Goal: Task Accomplishment & Management: Use online tool/utility

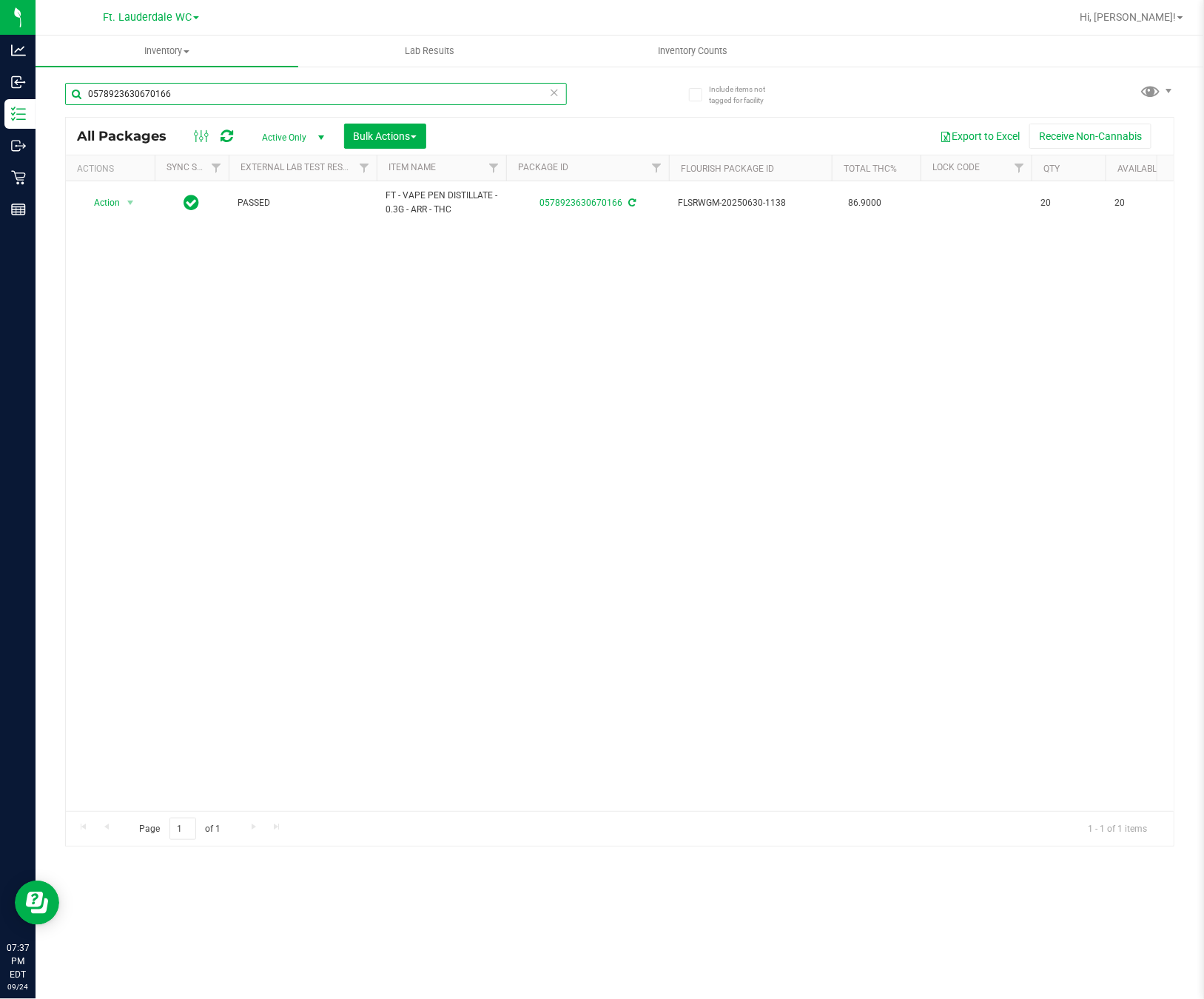
click at [316, 90] on input "0578923630670166" at bounding box center [316, 94] width 502 height 23
type input "1821921597591444"
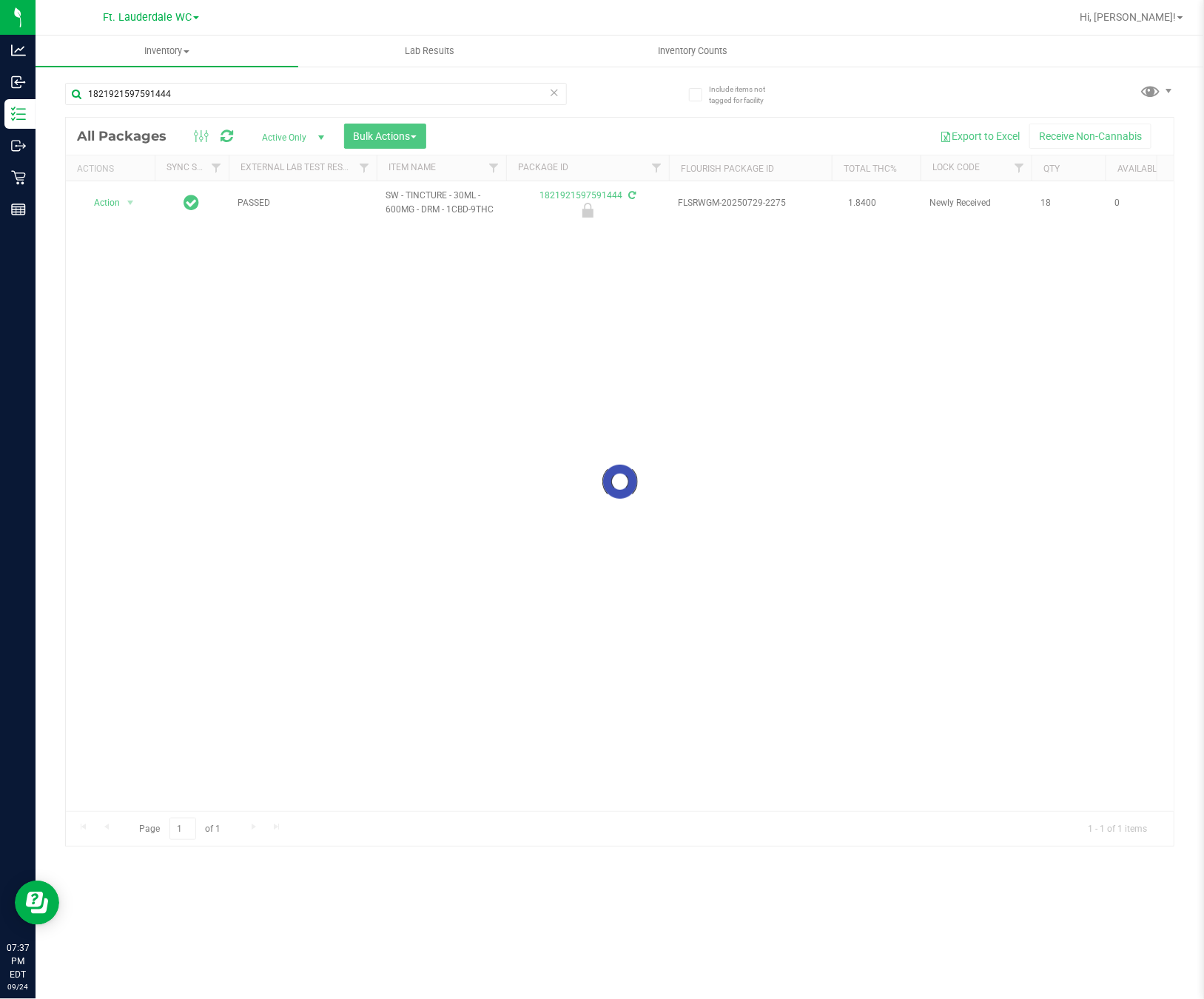
click at [111, 202] on div at bounding box center [620, 482] width 1108 height 728
click at [111, 202] on span "Action" at bounding box center [100, 203] width 40 height 21
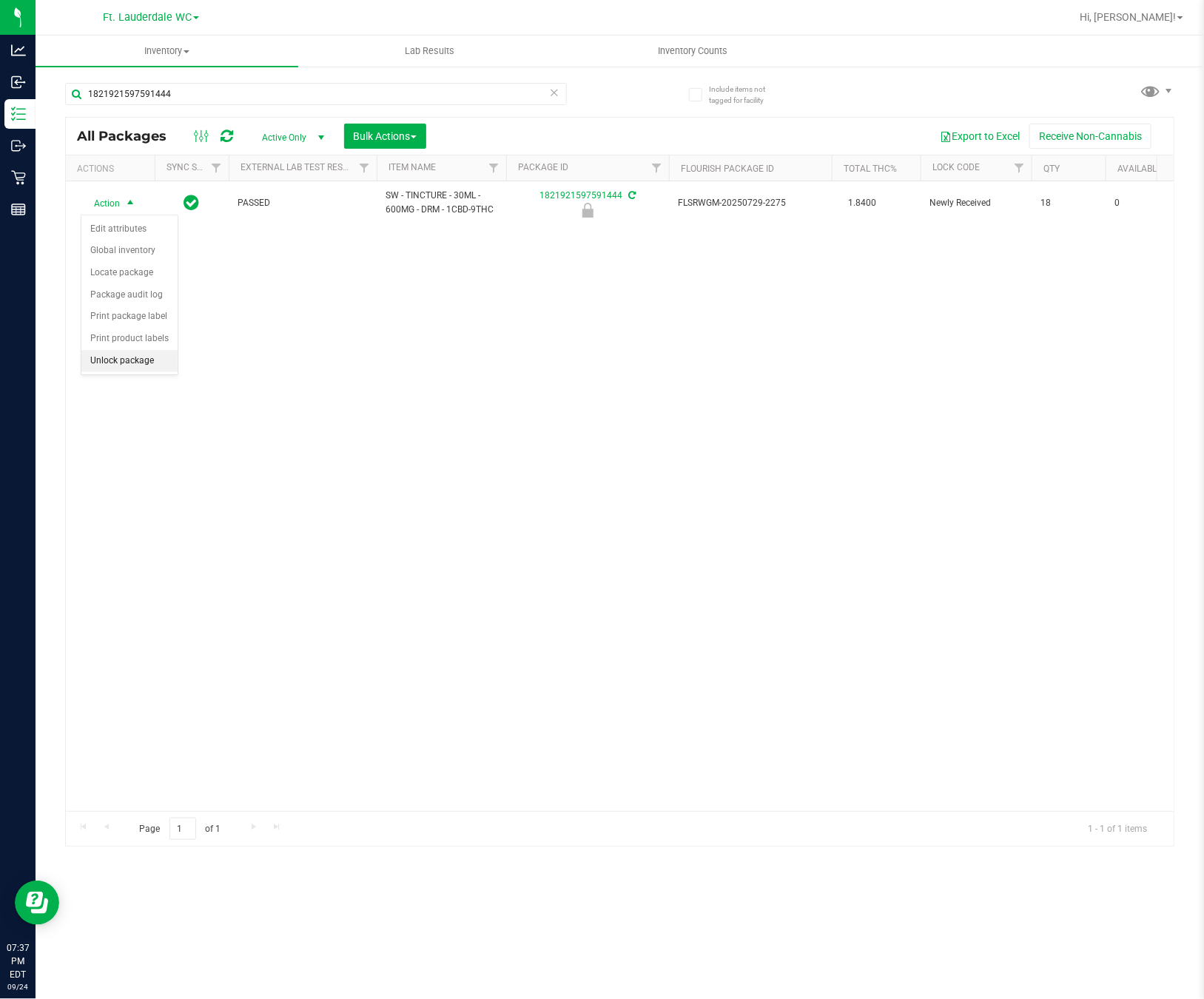
click at [138, 359] on li "Unlock package" at bounding box center [129, 361] width 96 height 23
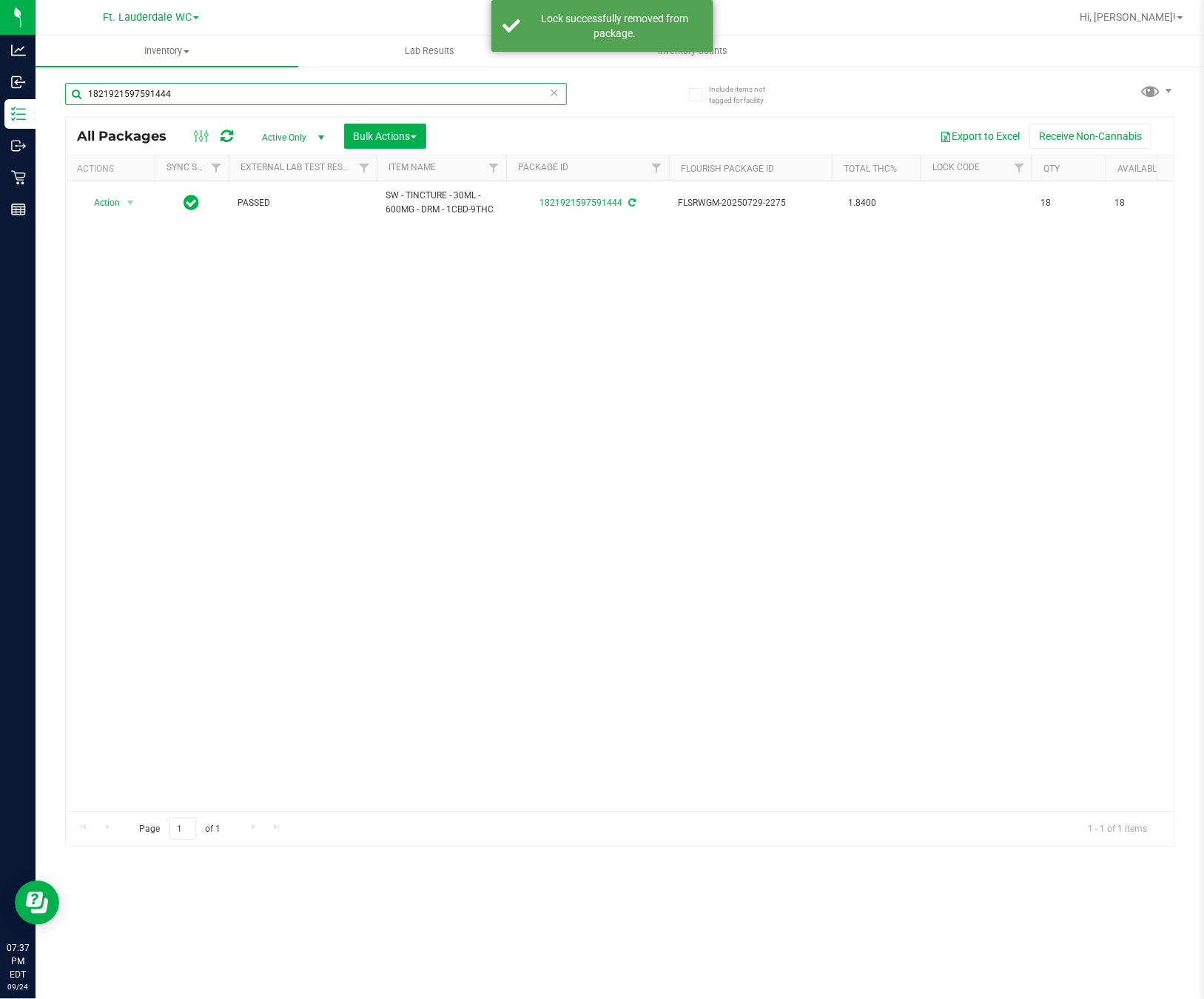
click at [202, 95] on input "1821921597591444" at bounding box center [316, 94] width 502 height 23
click at [200, 96] on input "1821921597591444" at bounding box center [316, 94] width 502 height 23
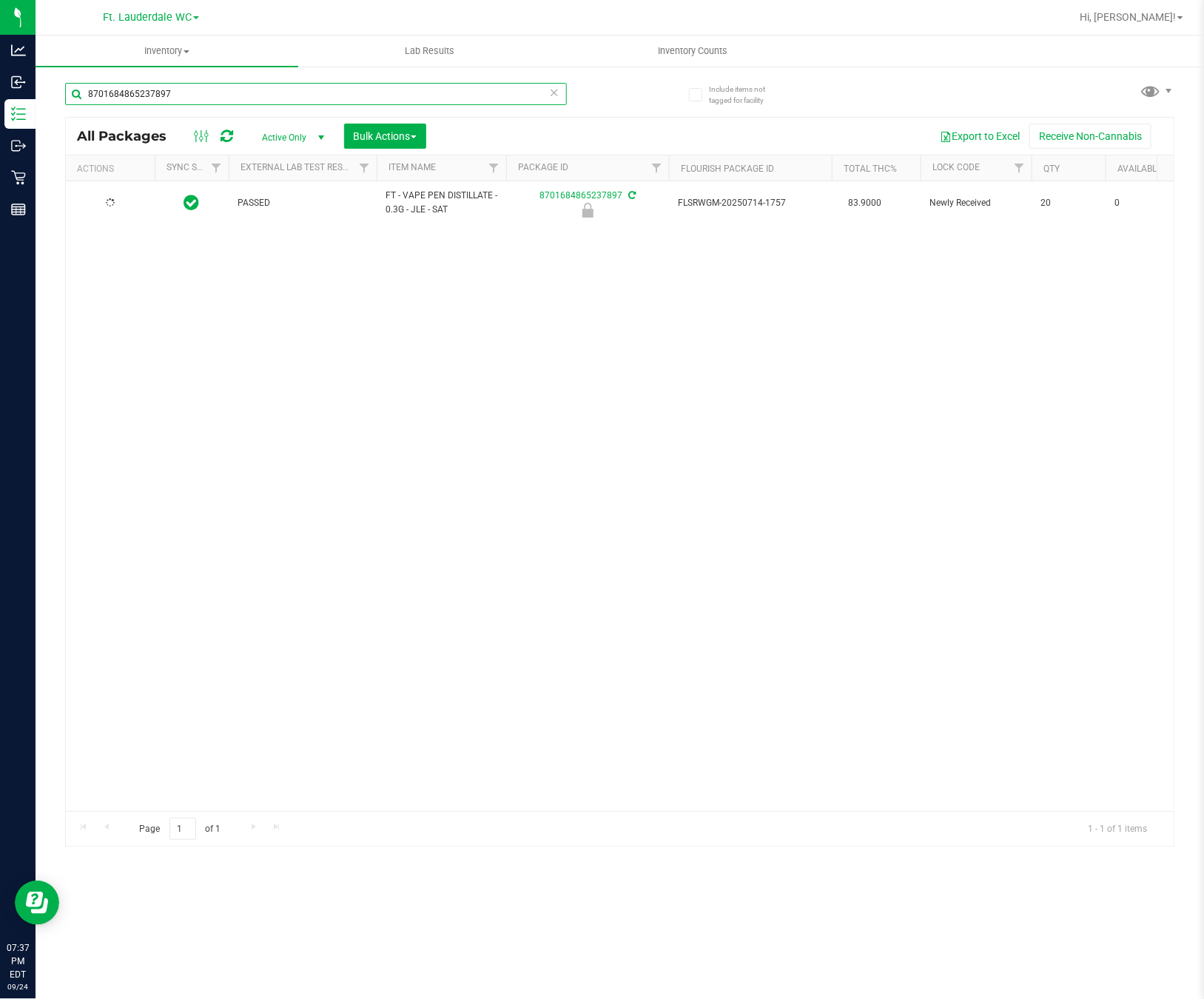
type input "8701684865237897"
click at [147, 364] on li "Unlock package" at bounding box center [129, 361] width 96 height 23
click at [331, 89] on input "8701684865237897" at bounding box center [316, 94] width 502 height 23
type input "SN250703BLK1-0715"
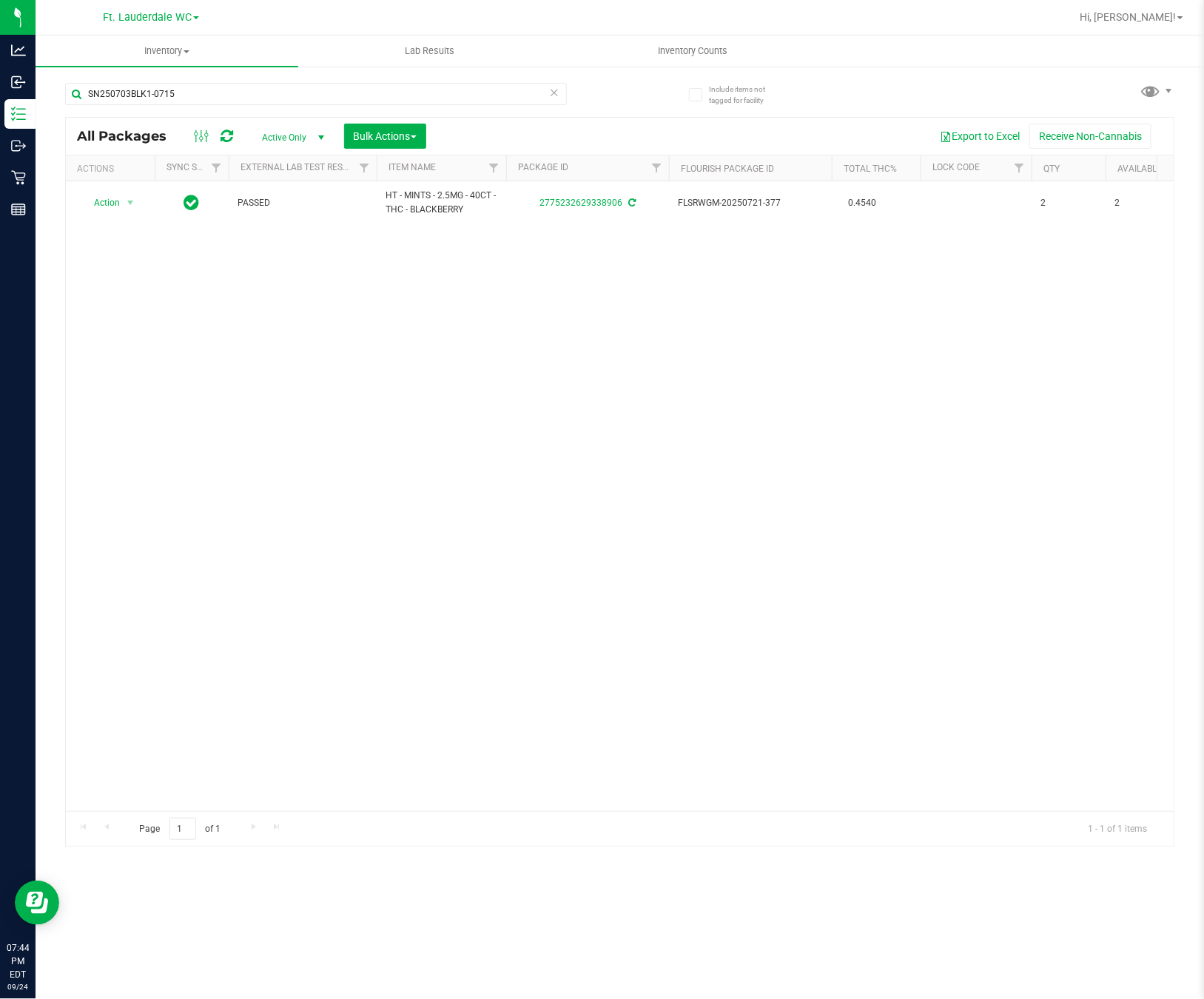
click at [355, 813] on div "Page 1 of 1 1 - 1 of 1 items" at bounding box center [620, 829] width 1108 height 36
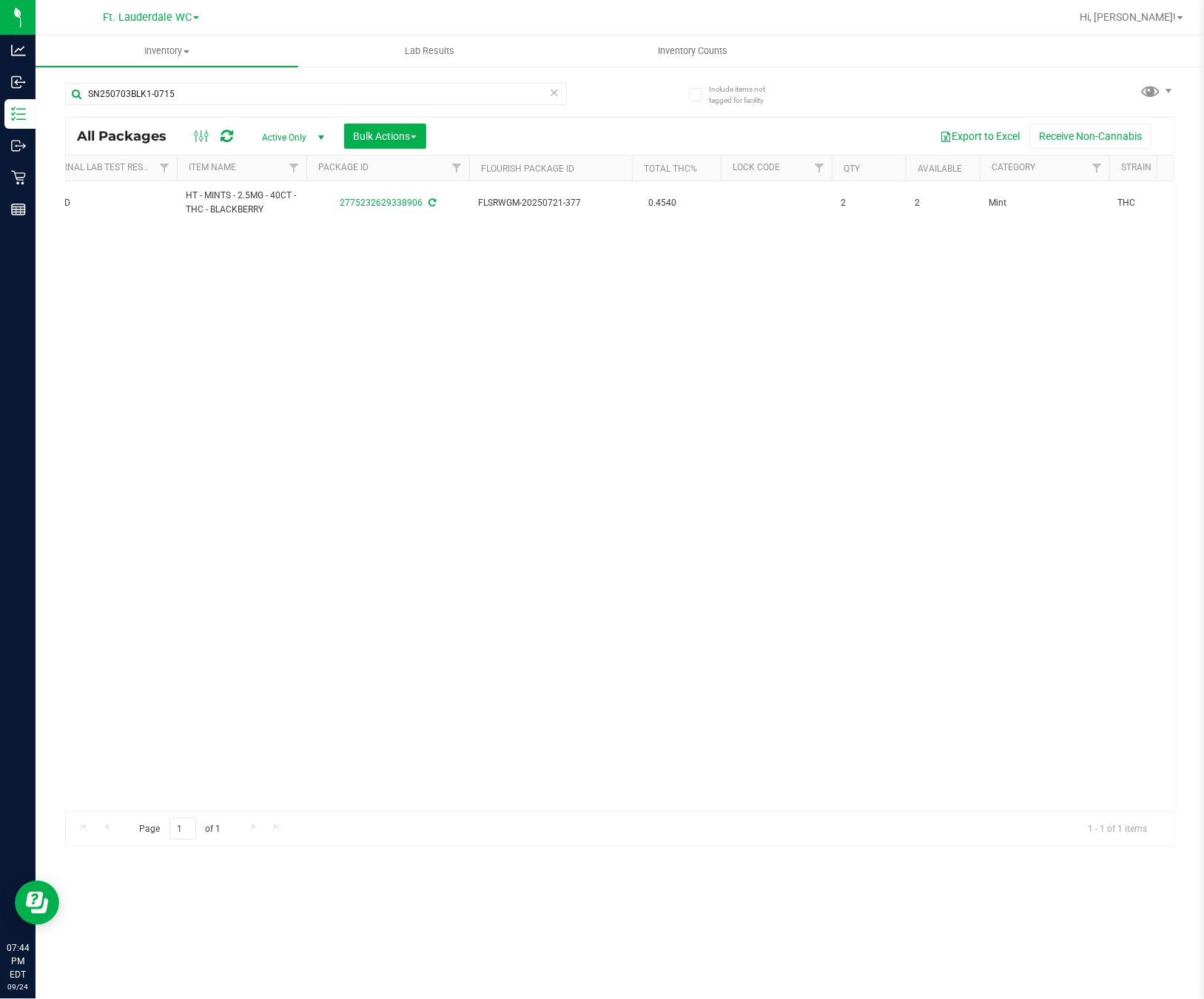
scroll to position [0, 203]
